Goal: Information Seeking & Learning: Learn about a topic

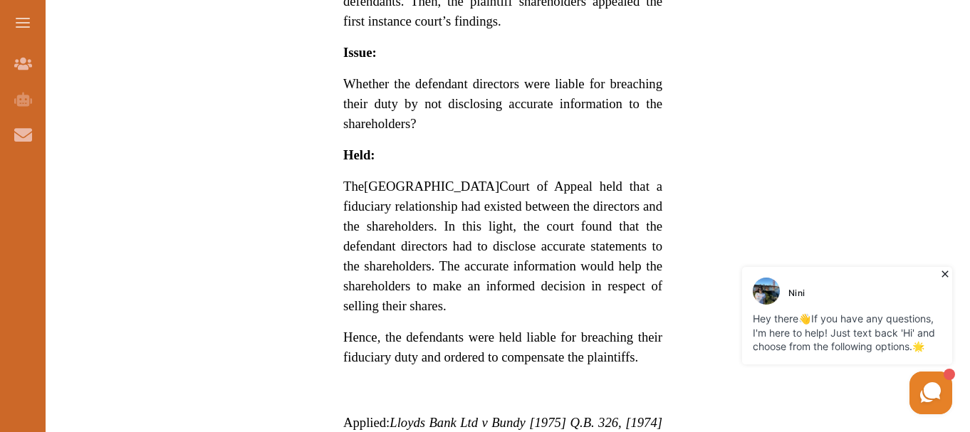
scroll to position [926, 0]
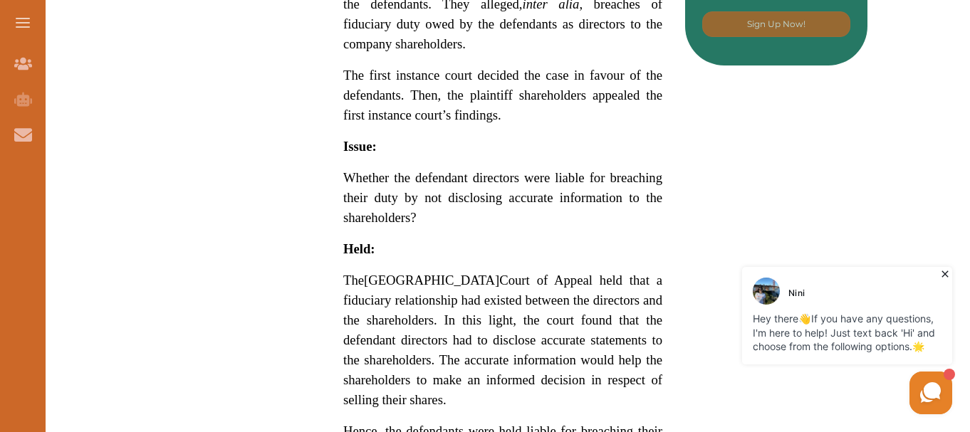
click at [352, 182] on span "Whether the defendant directors were liable for breaching their duty by not dis…" at bounding box center [502, 197] width 319 height 55
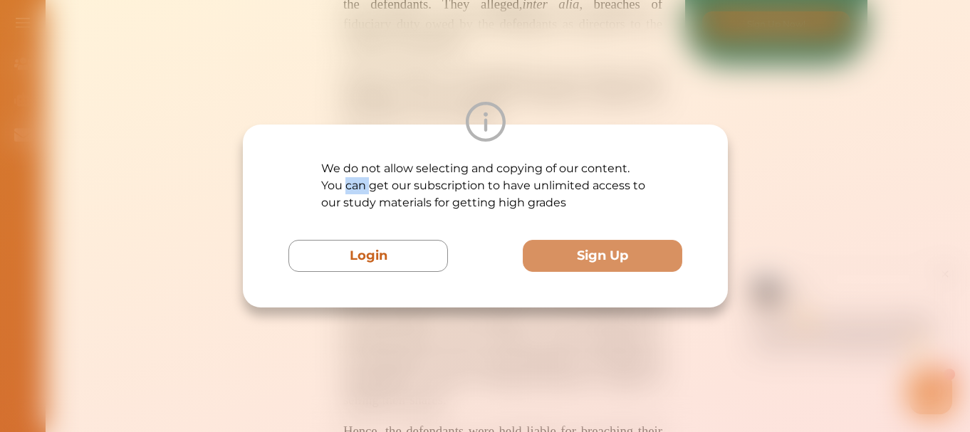
click at [352, 182] on p "We do not allow selecting and copying of our content. You can get our subscript…" at bounding box center [485, 185] width 328 height 51
click at [753, 219] on div "We do not allow selecting and copying of our content. You can get our subscript…" at bounding box center [485, 216] width 970 height 432
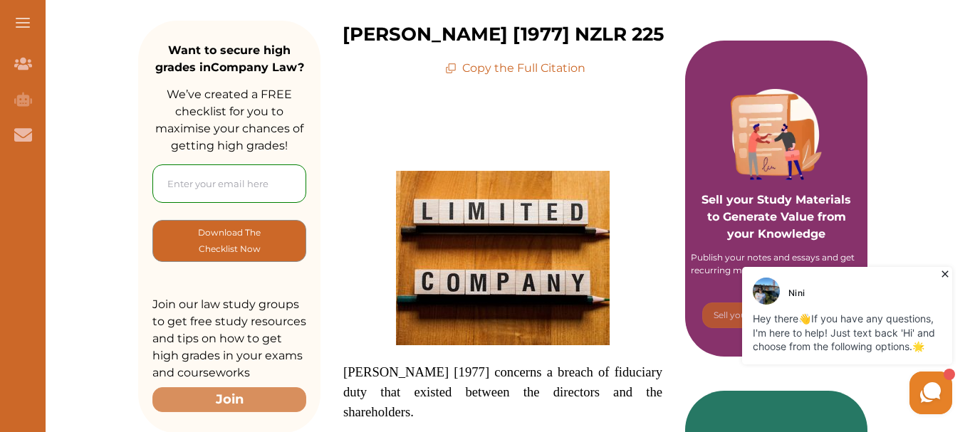
scroll to position [0, 0]
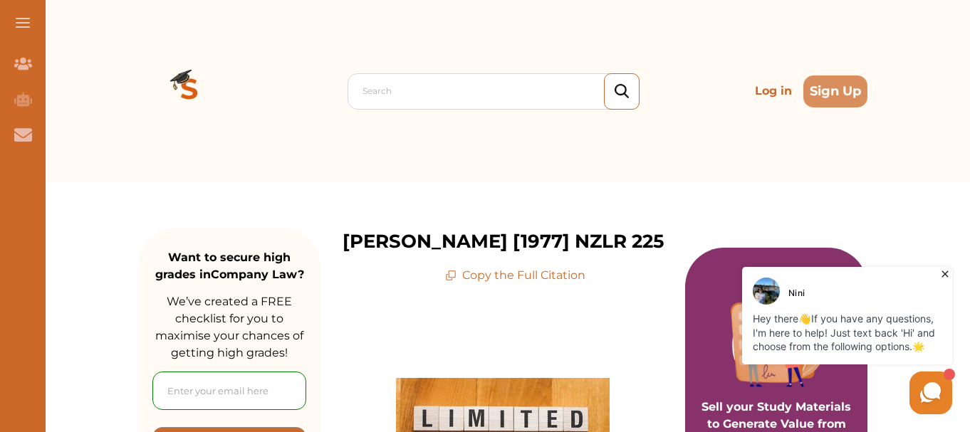
click at [460, 277] on p "Copy the Full Citation" at bounding box center [515, 275] width 140 height 17
click at [471, 272] on p "Copy the Full Citation" at bounding box center [515, 275] width 140 height 17
drag, startPoint x: 471, startPoint y: 272, endPoint x: 449, endPoint y: 276, distance: 22.4
click at [449, 276] on icon at bounding box center [450, 275] width 11 height 11
click at [451, 278] on icon at bounding box center [452, 274] width 7 height 7
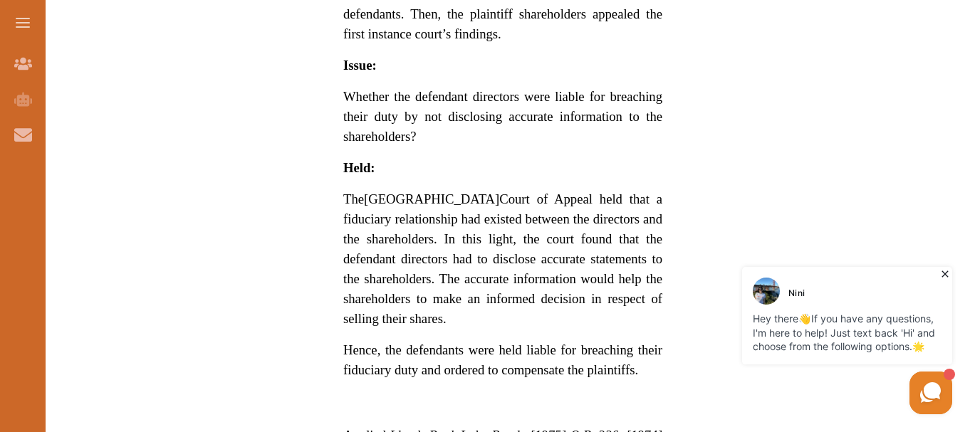
scroll to position [1139, 0]
